Goal: Communication & Community: Connect with others

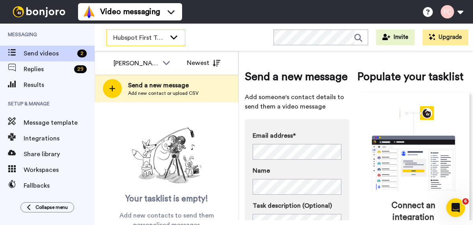
click at [114, 39] on span "Hubspot First Touch ([PERSON_NAME])" at bounding box center [139, 37] width 53 height 9
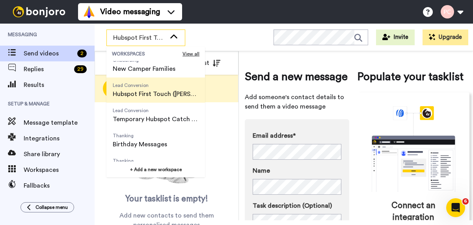
scroll to position [101, 0]
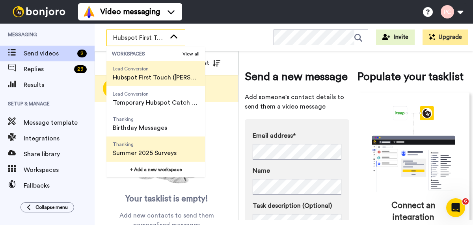
click at [138, 147] on span "Thanking" at bounding box center [145, 144] width 64 height 6
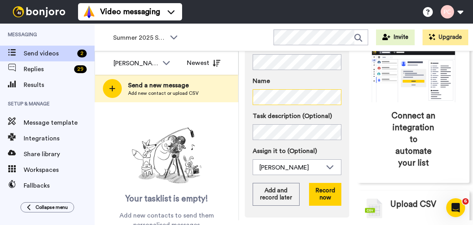
scroll to position [98, 0]
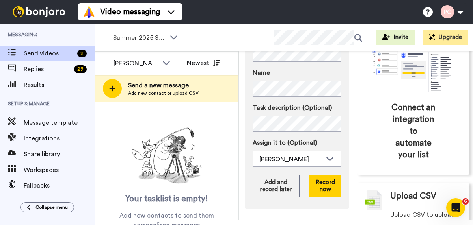
click at [268, 185] on button "Add and record later" at bounding box center [276, 186] width 47 height 23
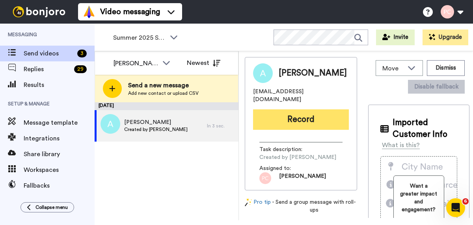
click at [303, 114] on button "Record" at bounding box center [301, 120] width 96 height 20
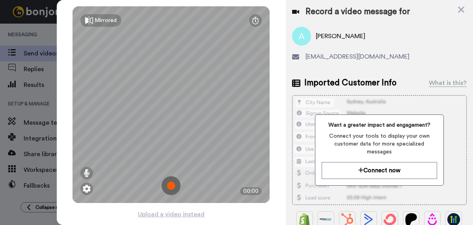
click at [175, 186] on img at bounding box center [171, 186] width 19 height 19
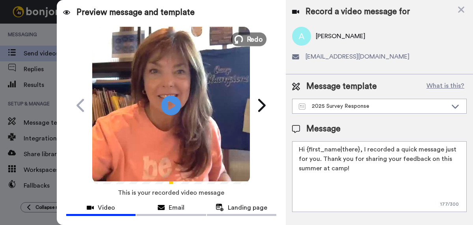
click at [251, 44] on span "Redo" at bounding box center [255, 39] width 17 height 10
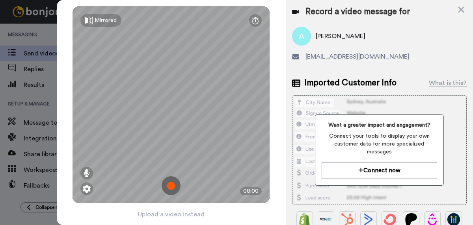
click at [171, 188] on img at bounding box center [171, 186] width 19 height 19
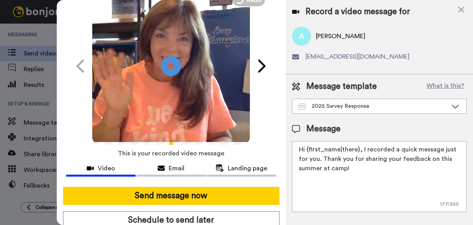
scroll to position [45, 0]
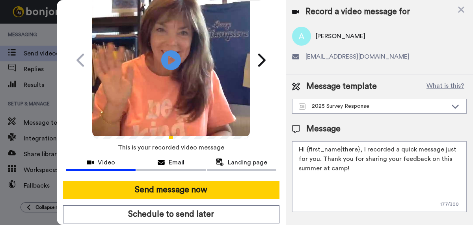
click at [171, 188] on button "Send message now" at bounding box center [171, 190] width 216 height 18
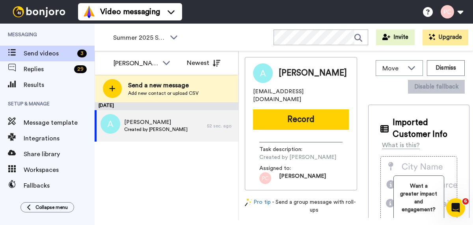
scroll to position [0, 0]
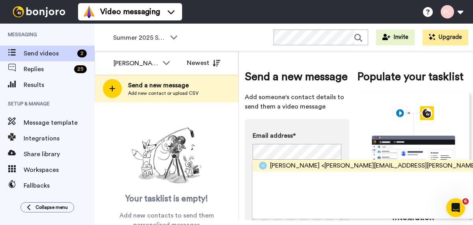
click at [287, 164] on span "Javier Estrello" at bounding box center [295, 165] width 50 height 9
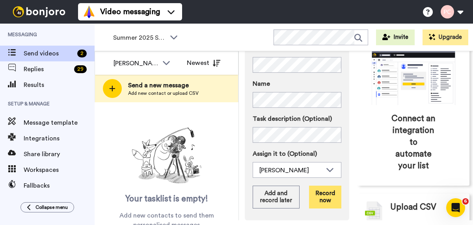
scroll to position [86, 0]
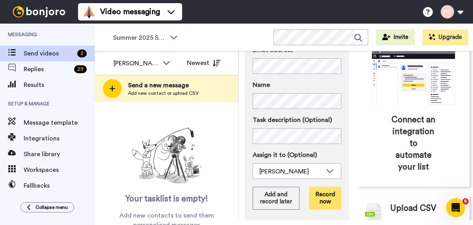
click at [325, 196] on button "Record now" at bounding box center [325, 198] width 32 height 23
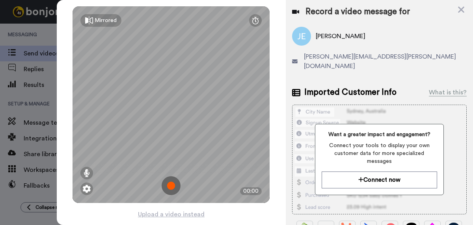
click at [170, 187] on img at bounding box center [171, 186] width 19 height 19
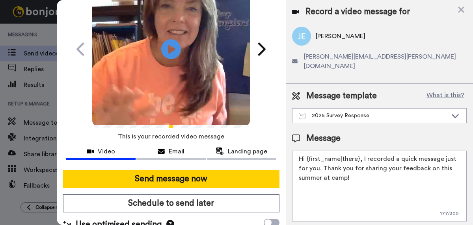
scroll to position [57, 0]
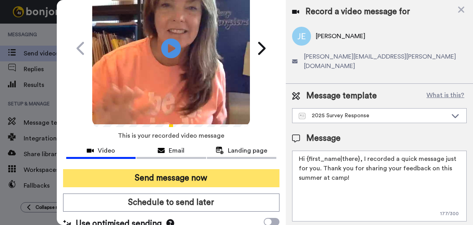
click at [171, 181] on button "Send message now" at bounding box center [171, 178] width 216 height 18
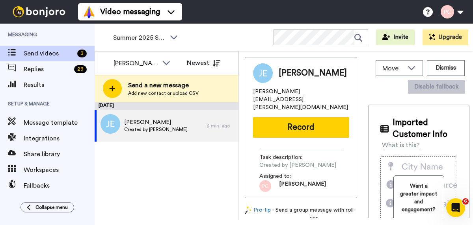
scroll to position [0, 0]
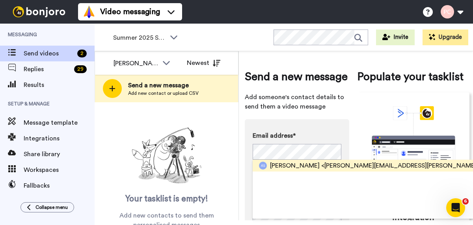
click at [291, 167] on span "Andrea Scullion" at bounding box center [295, 165] width 50 height 9
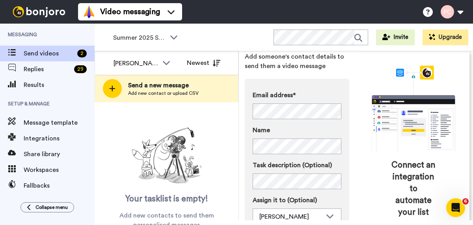
scroll to position [126, 0]
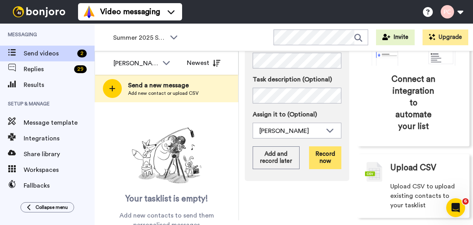
click at [322, 160] on button "Record now" at bounding box center [325, 158] width 32 height 23
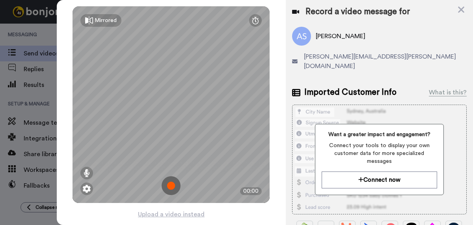
click at [171, 185] on img at bounding box center [171, 186] width 19 height 19
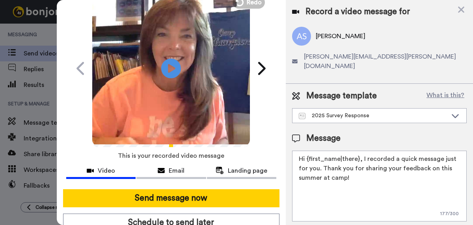
scroll to position [37, 0]
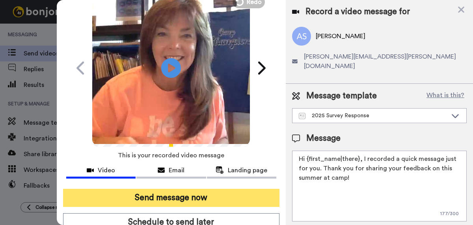
click at [170, 198] on button "Send message now" at bounding box center [171, 198] width 216 height 18
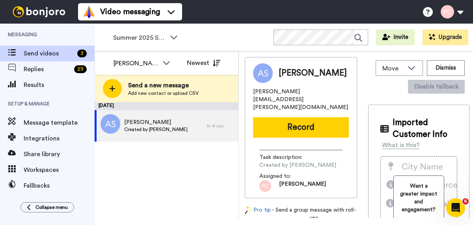
scroll to position [0, 0]
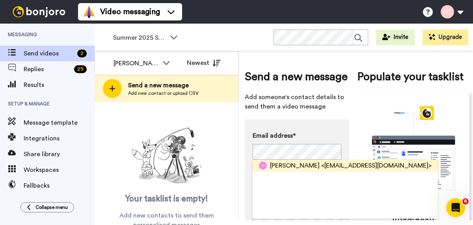
click at [288, 165] on span "[PERSON_NAME]" at bounding box center [295, 165] width 50 height 9
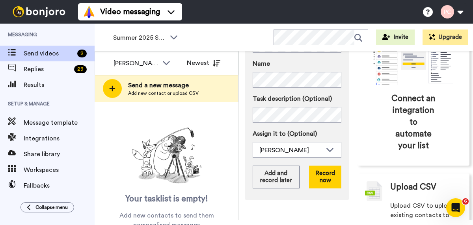
scroll to position [110, 0]
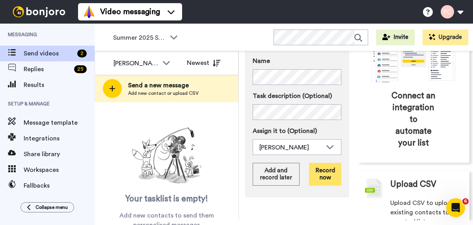
click at [325, 175] on button "Record now" at bounding box center [325, 174] width 32 height 23
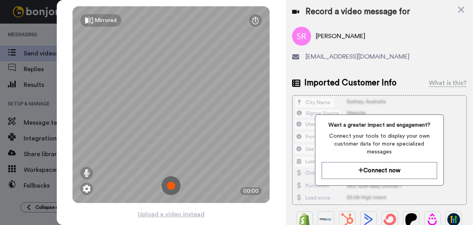
click at [172, 187] on img at bounding box center [171, 186] width 19 height 19
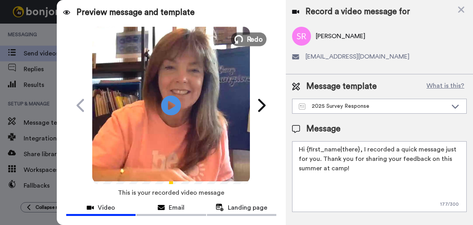
click at [255, 42] on span "Redo" at bounding box center [255, 39] width 17 height 10
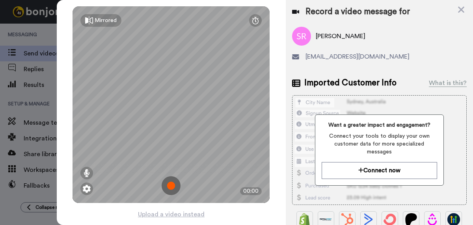
click at [173, 184] on img at bounding box center [171, 186] width 19 height 19
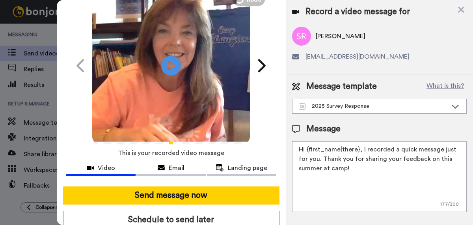
scroll to position [42, 0]
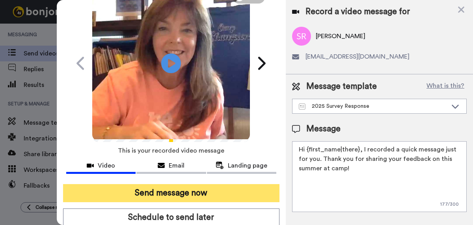
click at [174, 192] on button "Send message now" at bounding box center [171, 193] width 216 height 18
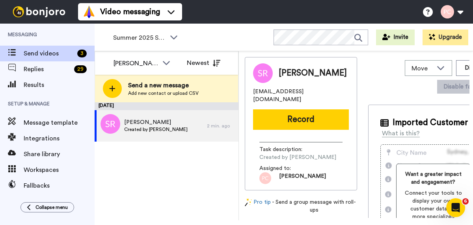
scroll to position [0, 0]
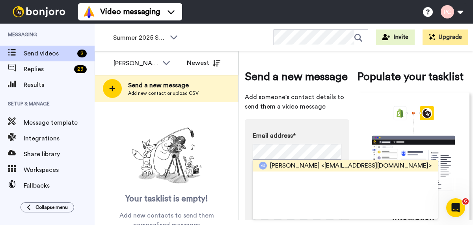
click at [292, 166] on span "Amanda Seats" at bounding box center [295, 165] width 50 height 9
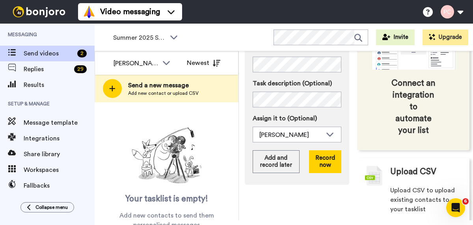
scroll to position [126, 0]
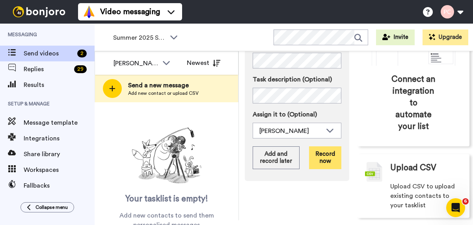
click at [327, 156] on button "Record now" at bounding box center [325, 158] width 32 height 23
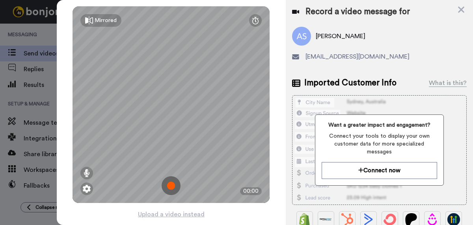
click at [171, 186] on img at bounding box center [171, 186] width 19 height 19
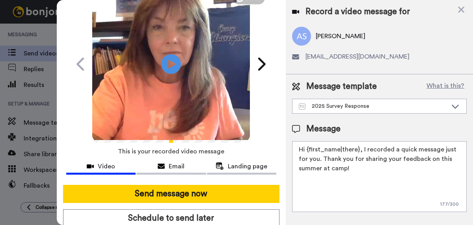
scroll to position [42, 0]
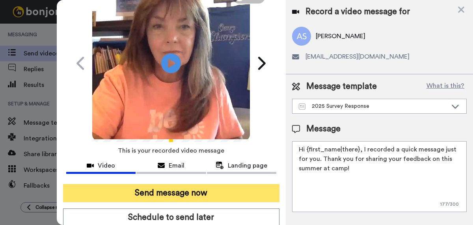
click at [171, 193] on button "Send message now" at bounding box center [171, 193] width 216 height 18
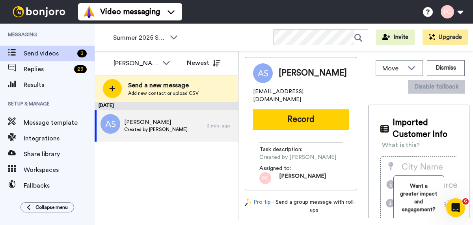
scroll to position [0, 0]
